Goal: Information Seeking & Learning: Learn about a topic

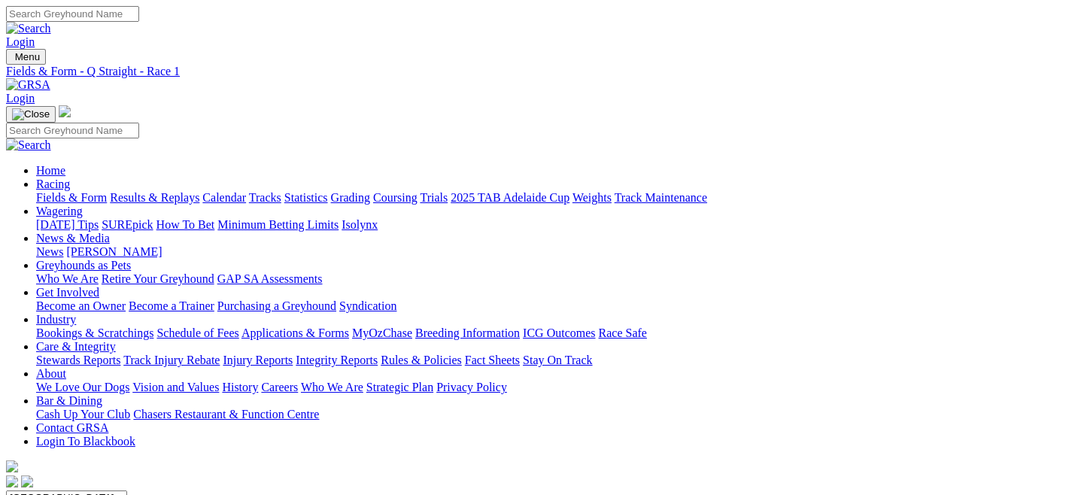
click at [72, 191] on link "Fields & Form" at bounding box center [71, 197] width 71 height 13
select select "QLD"
click at [71, 490] on select "[GEOGRAPHIC_DATA] [GEOGRAPHIC_DATA] [GEOGRAPHIC_DATA] [GEOGRAPHIC_DATA] [GEOGRA…" at bounding box center [66, 497] width 121 height 14
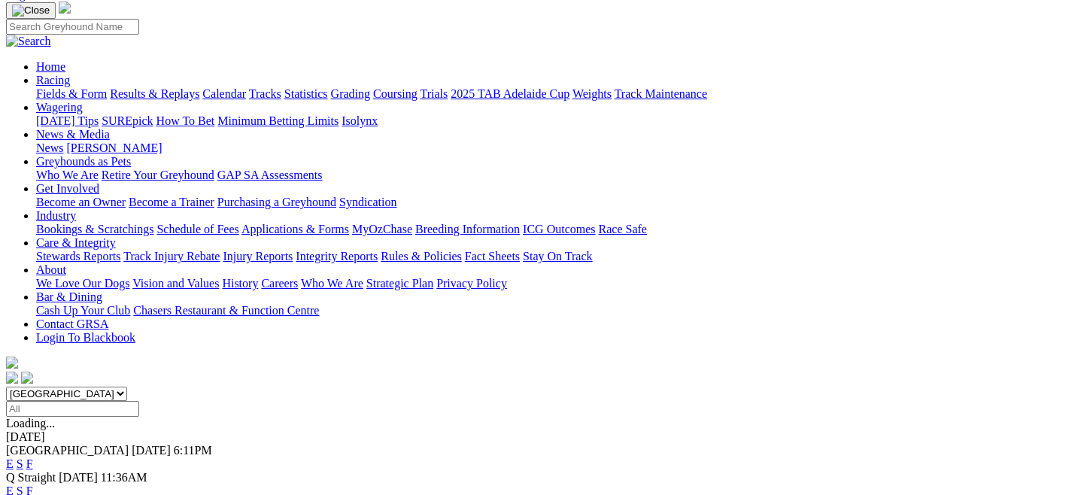
scroll to position [155, 0]
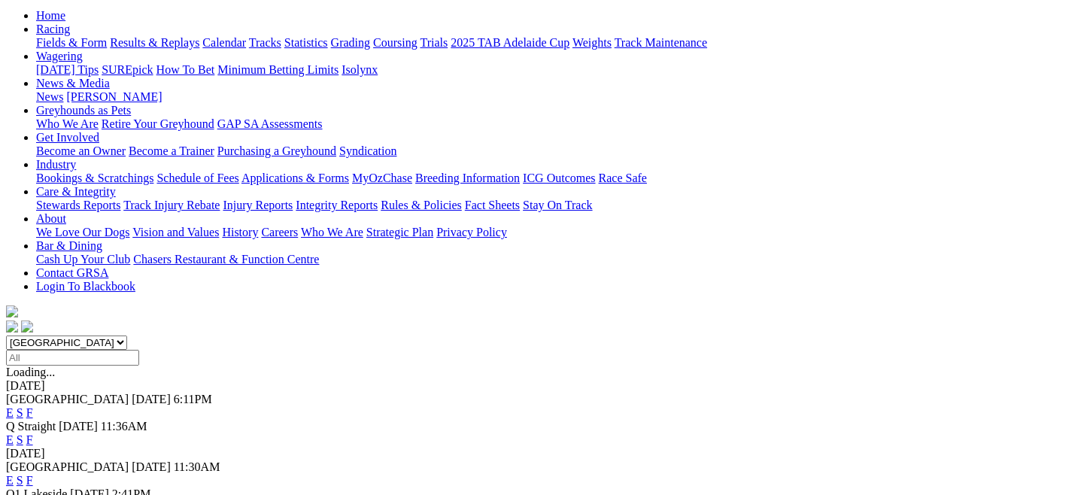
click at [14, 474] on link "E" at bounding box center [10, 480] width 8 height 13
